Goal: Find contact information: Find contact information

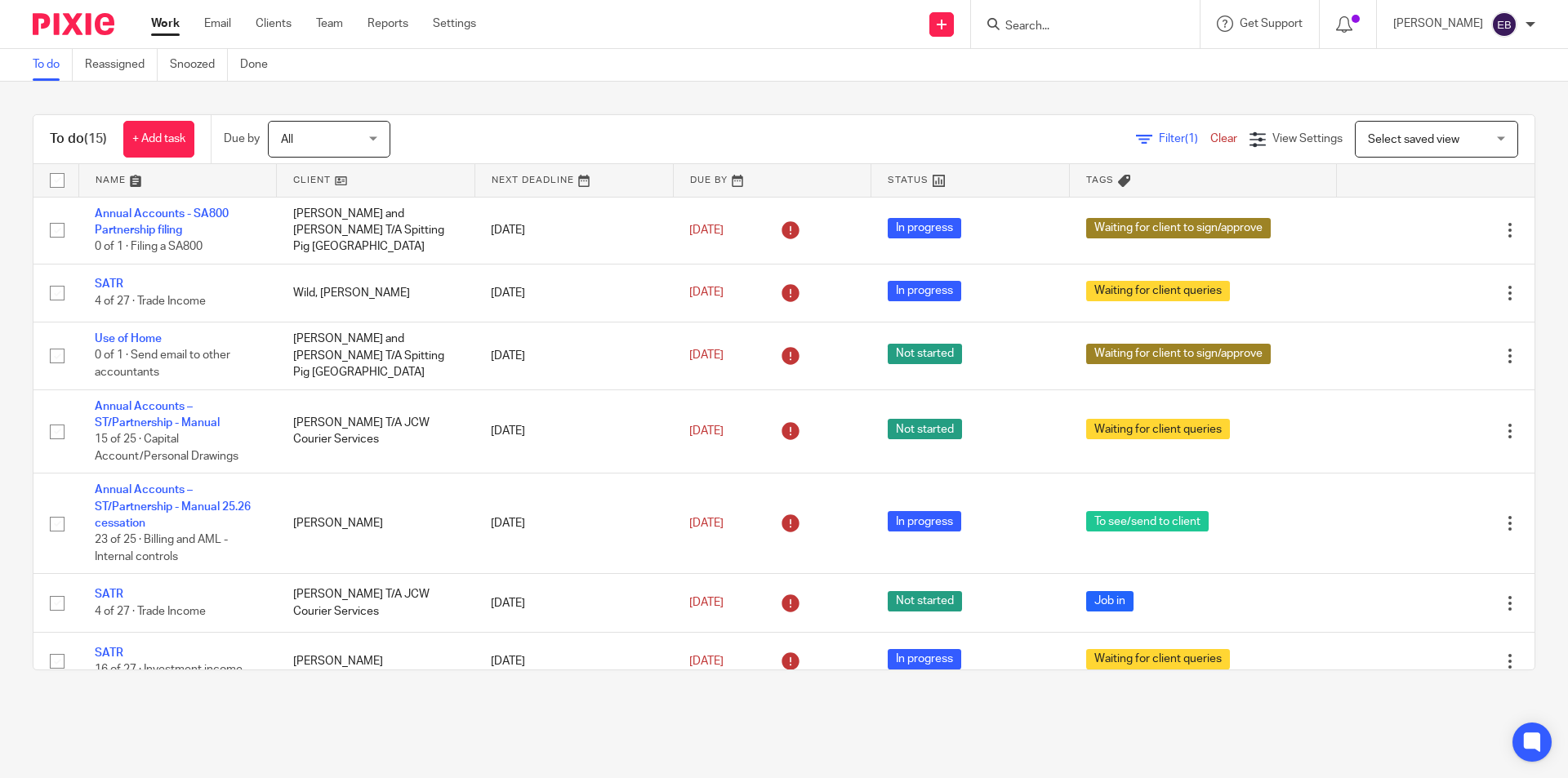
scroll to position [377, 0]
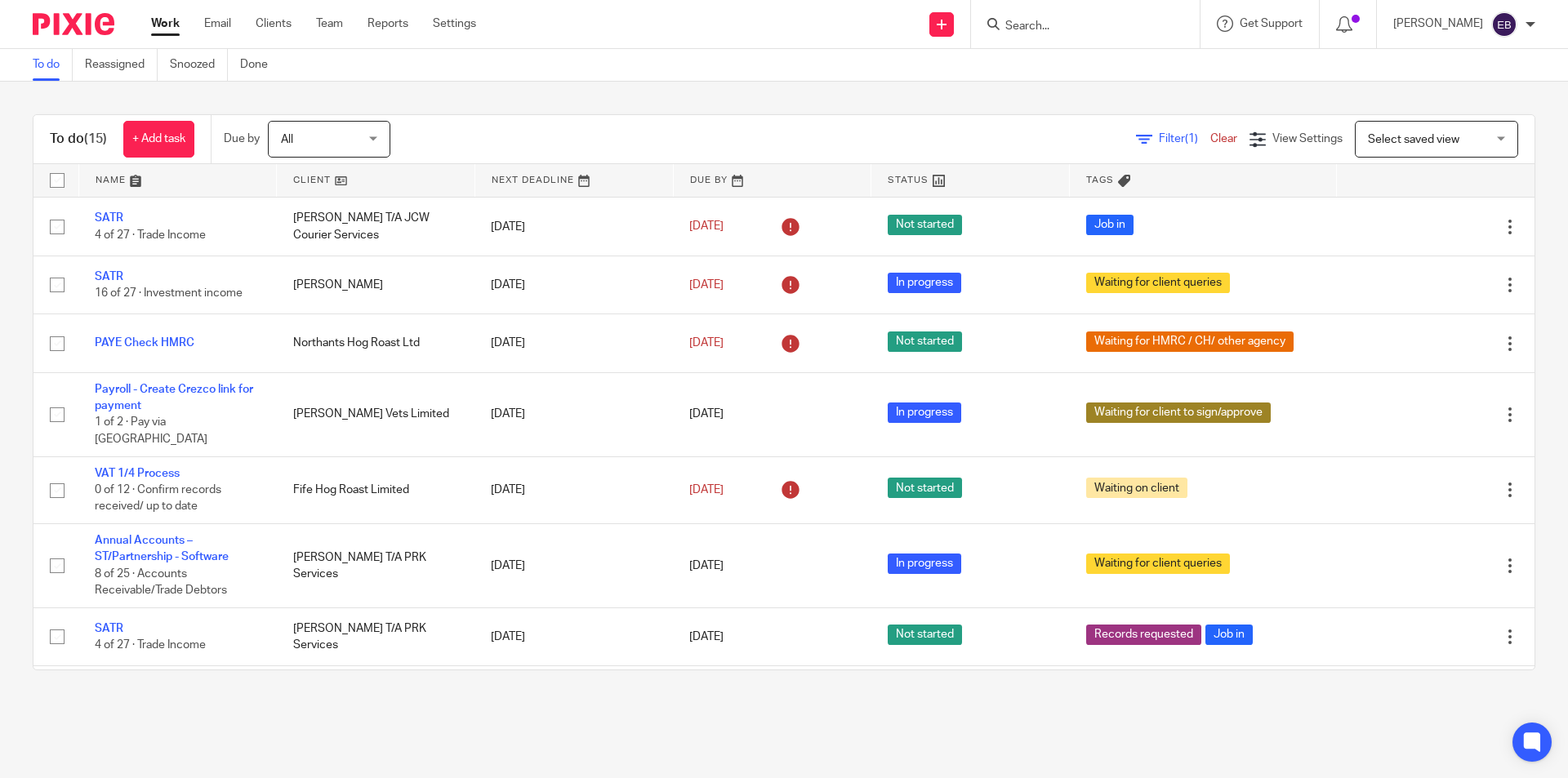
click at [1094, 25] on input "Search" at bounding box center [1077, 27] width 147 height 14
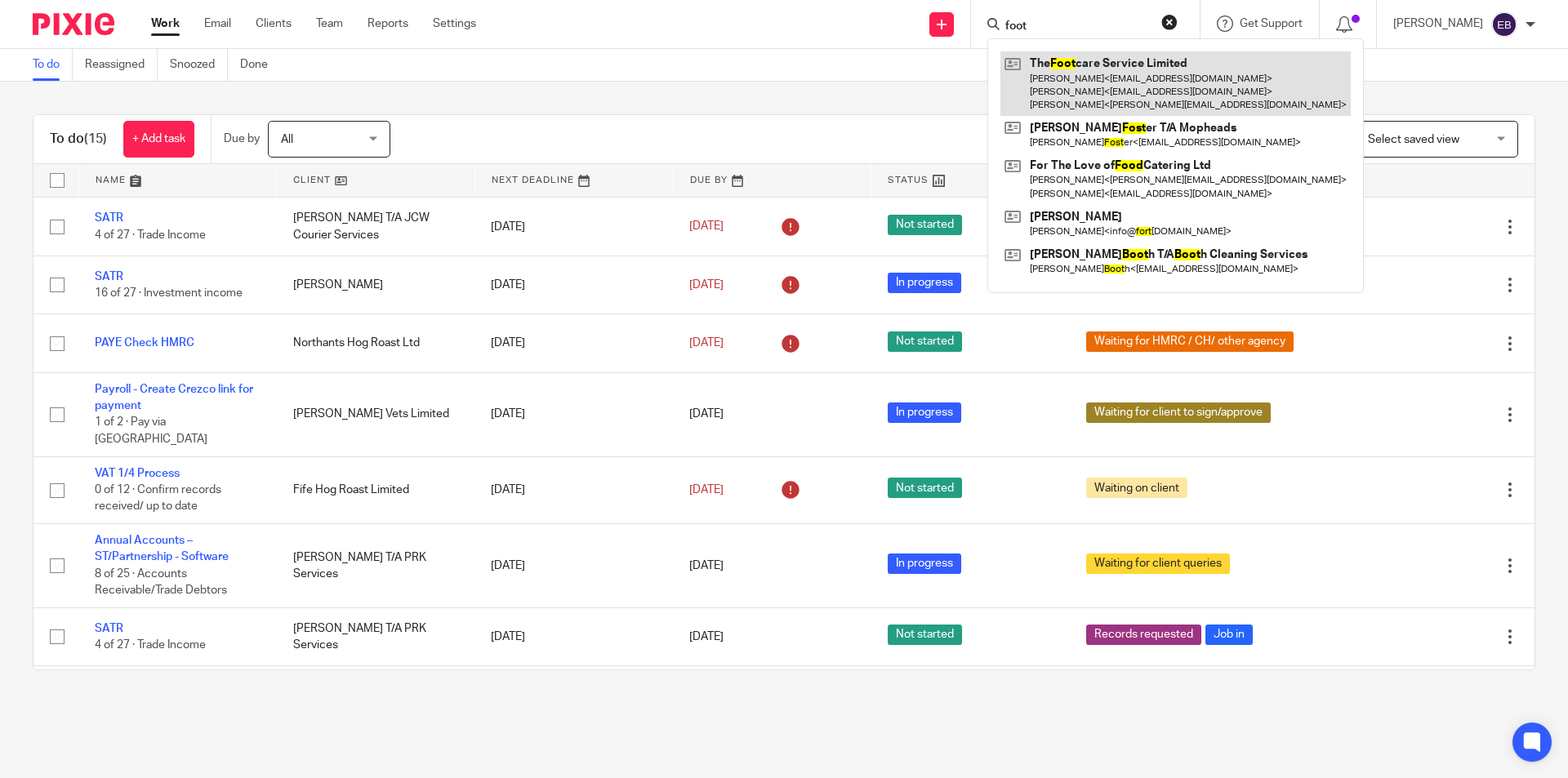
type input "foot"
click at [1135, 98] on link at bounding box center [1175, 84] width 350 height 65
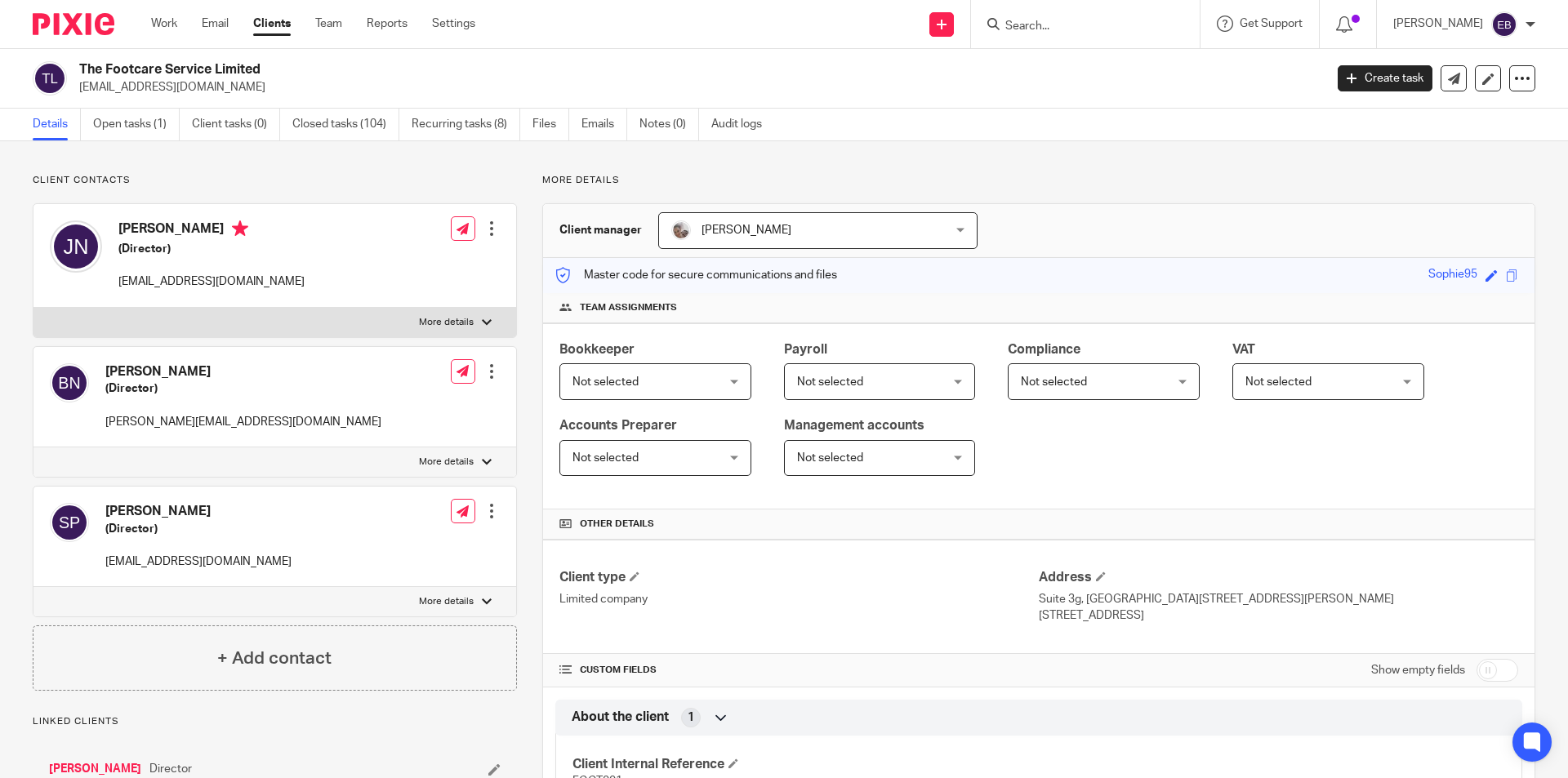
click at [210, 271] on div "[PERSON_NAME] (Director) [EMAIL_ADDRESS][DOMAIN_NAME]" at bounding box center [211, 255] width 186 height 70
click at [210, 276] on p "[EMAIL_ADDRESS][DOMAIN_NAME]" at bounding box center [211, 282] width 186 height 16
click at [209, 279] on p "[EMAIL_ADDRESS][DOMAIN_NAME]" at bounding box center [211, 282] width 186 height 16
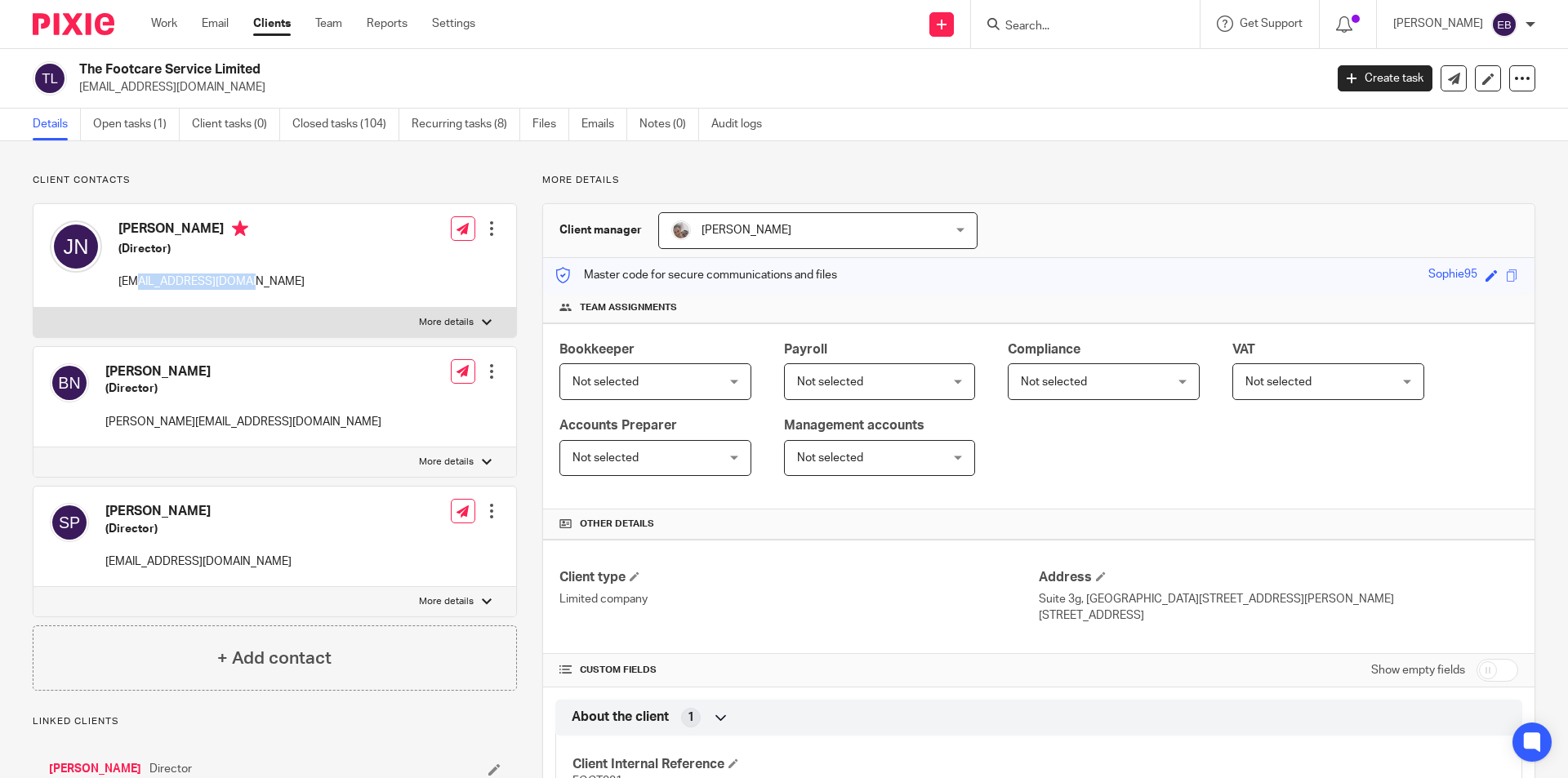
drag, startPoint x: 209, startPoint y: 279, endPoint x: 153, endPoint y: 285, distance: 56.3
click at [163, 286] on p "[EMAIL_ADDRESS][DOMAIN_NAME]" at bounding box center [211, 282] width 186 height 16
drag, startPoint x: 127, startPoint y: 282, endPoint x: 278, endPoint y: 281, distance: 151.0
click at [278, 281] on div "[PERSON_NAME] (Director) [EMAIL_ADDRESS][DOMAIN_NAME] Edit contact Create clien…" at bounding box center [274, 255] width 483 height 103
copy p "[EMAIL_ADDRESS][DOMAIN_NAME]"
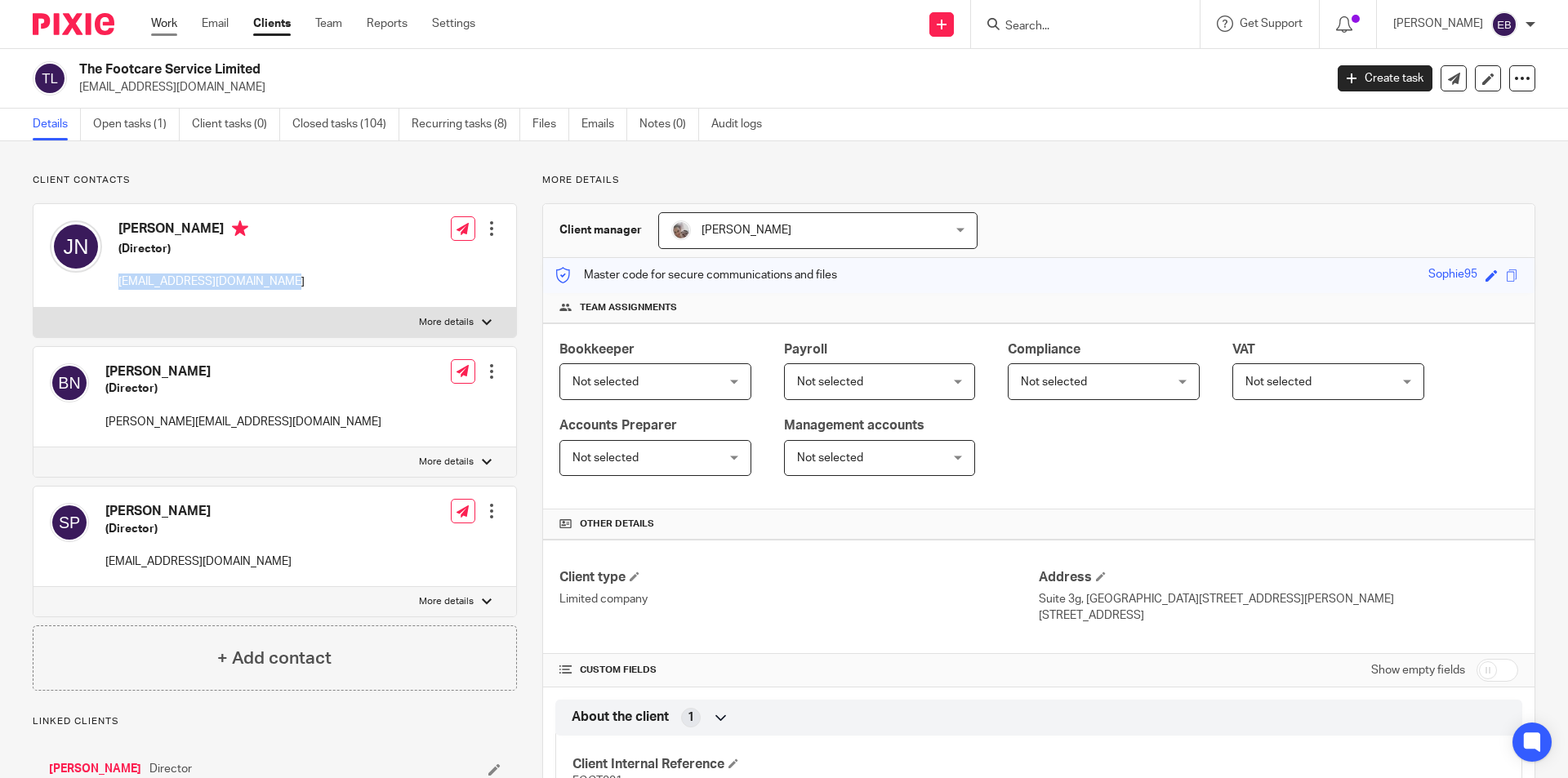
click at [166, 19] on link "Work" at bounding box center [164, 23] width 26 height 16
